Goal: Information Seeking & Learning: Learn about a topic

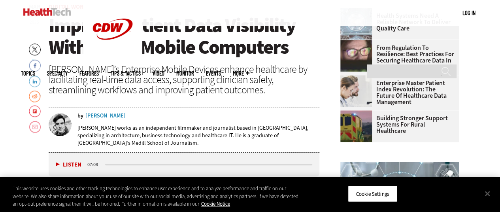
scroll to position [276, 0]
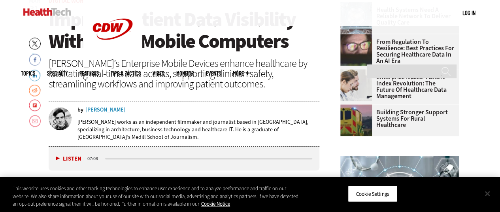
click at [486, 193] on button "Close" at bounding box center [486, 192] width 17 height 17
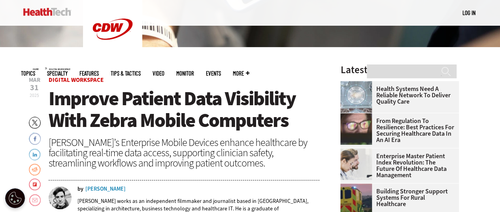
scroll to position [158, 0]
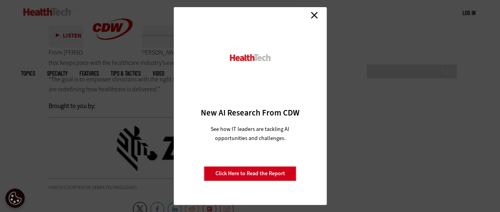
scroll to position [1619, 0]
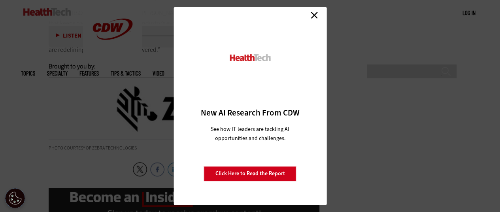
click at [315, 19] on link "Close" at bounding box center [314, 15] width 12 height 12
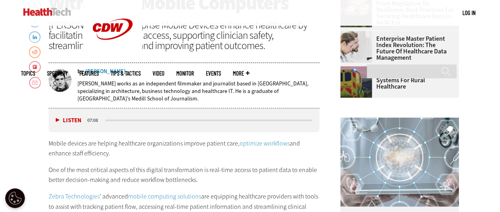
scroll to position [316, 0]
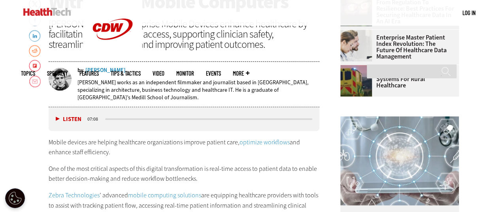
drag, startPoint x: 234, startPoint y: 159, endPoint x: 215, endPoint y: 153, distance: 19.9
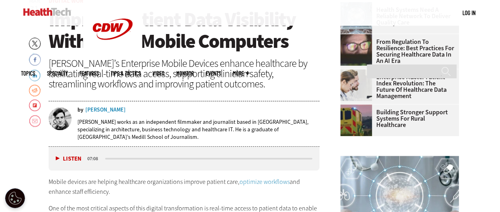
click at [188, 86] on div "[PERSON_NAME]’s Enterprise Mobile Devices enhance healthcare by facilitating re…" at bounding box center [184, 73] width 271 height 31
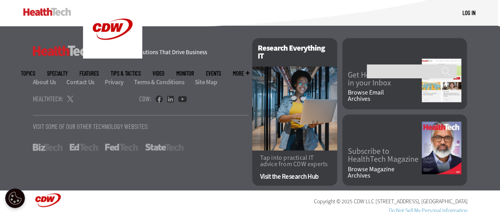
drag, startPoint x: 205, startPoint y: 91, endPoint x: 215, endPoint y: 231, distance: 140.2
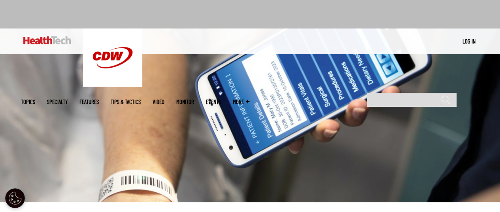
scroll to position [0, 0]
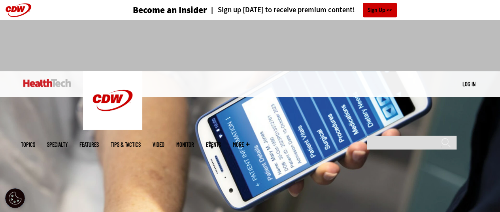
drag, startPoint x: 245, startPoint y: 150, endPoint x: 216, endPoint y: -23, distance: 175.3
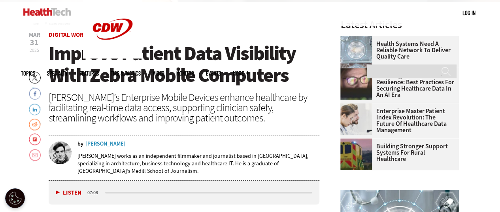
scroll to position [197, 0]
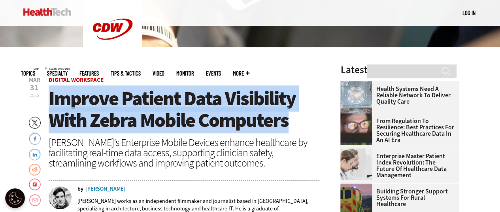
drag, startPoint x: 304, startPoint y: 124, endPoint x: 49, endPoint y: 98, distance: 256.4
click at [49, 98] on h1 "Improve Patient Data Visibility With Zebra Mobile Computers" at bounding box center [184, 109] width 271 height 43
copy span "Improve Patient Data Visibility With Zebra Mobile Computers"
